Goal: Information Seeking & Learning: Learn about a topic

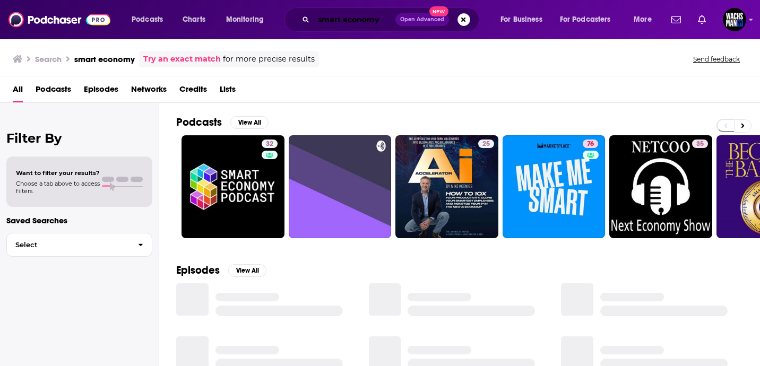
click at [379, 15] on input "smart economy" at bounding box center [355, 19] width 82 height 17
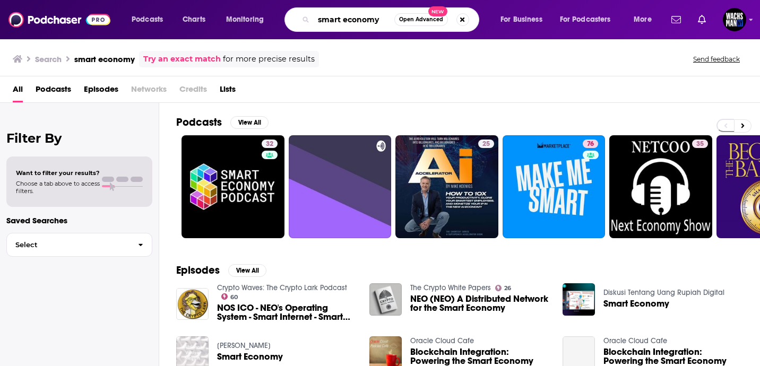
click at [379, 15] on input "smart economy" at bounding box center [354, 19] width 81 height 17
type input "blockhash"
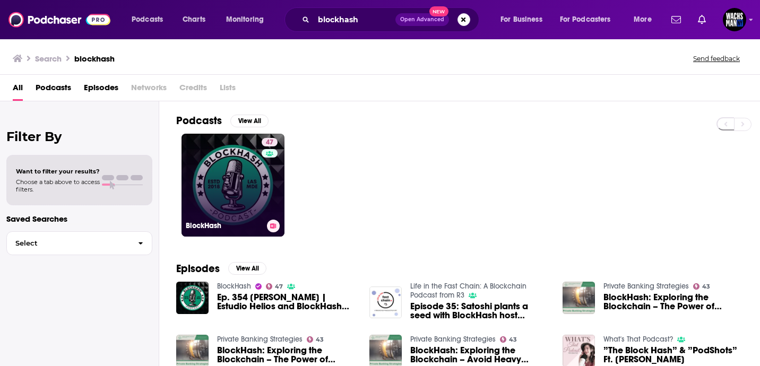
click at [223, 178] on link "47 BlockHash" at bounding box center [232, 185] width 103 height 103
